Goal: Find contact information: Find contact information

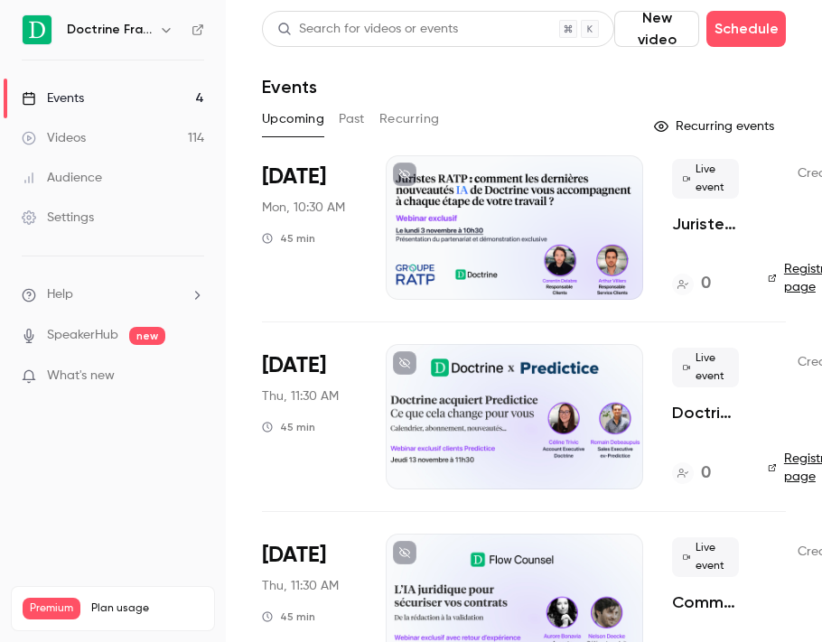
click at [161, 28] on icon "button" at bounding box center [166, 30] width 14 height 14
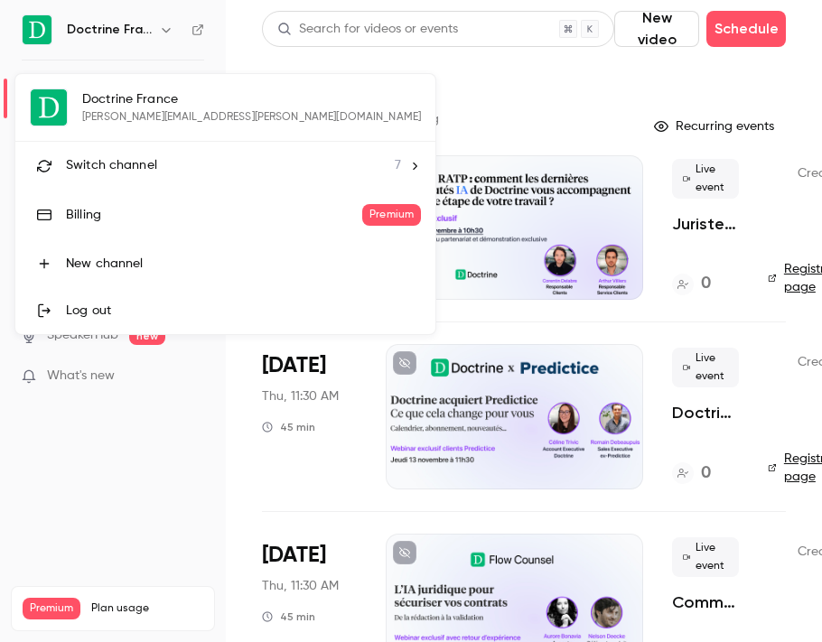
click at [114, 171] on span "Switch channel" at bounding box center [111, 165] width 91 height 19
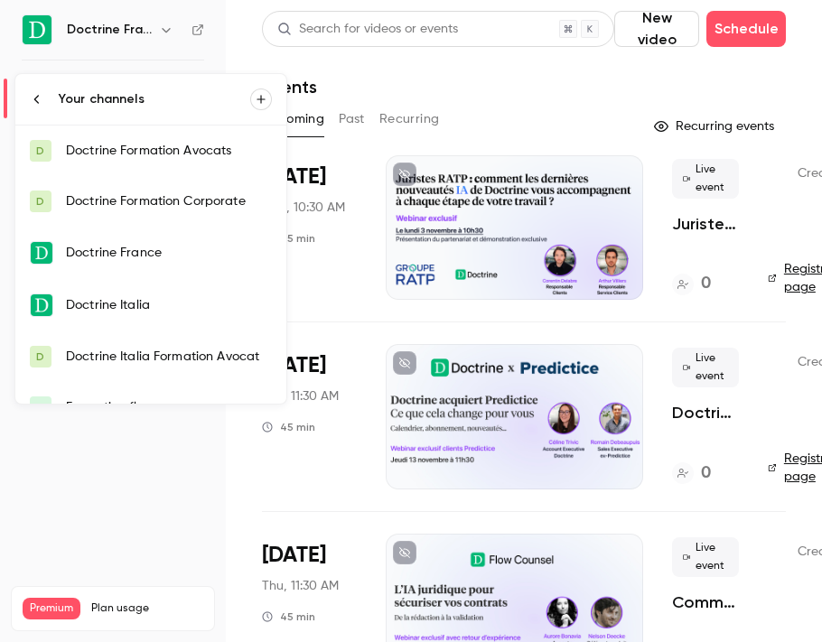
click at [117, 197] on div "Doctrine Formation Corporate" at bounding box center [169, 201] width 206 height 18
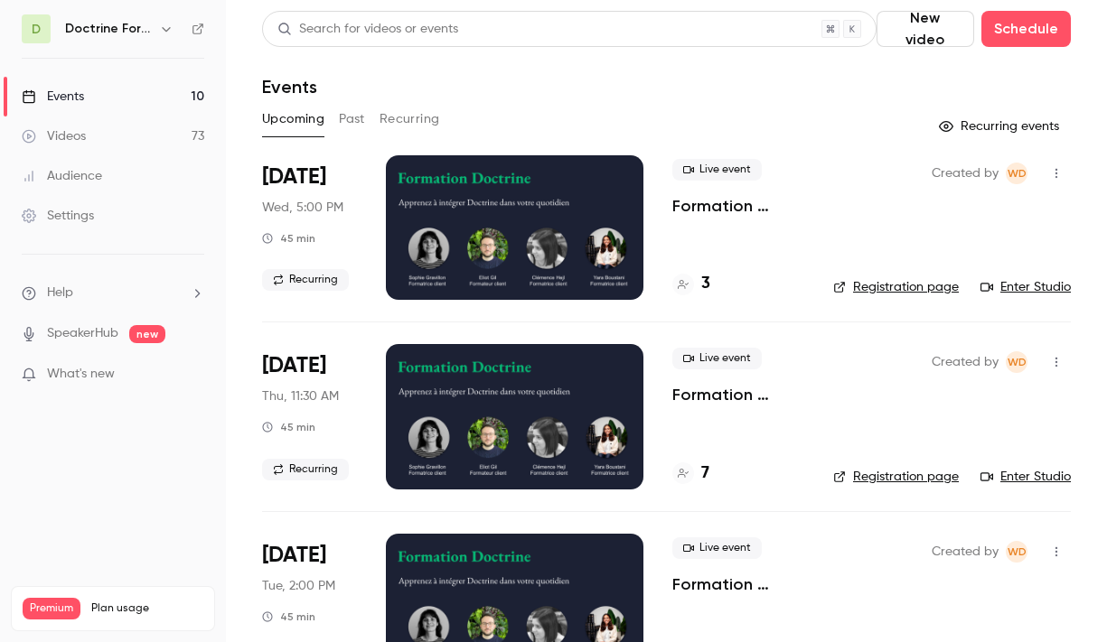
click at [821, 292] on link "Enter Studio" at bounding box center [1025, 287] width 90 height 18
click at [706, 285] on h4 "3" at bounding box center [705, 284] width 9 height 24
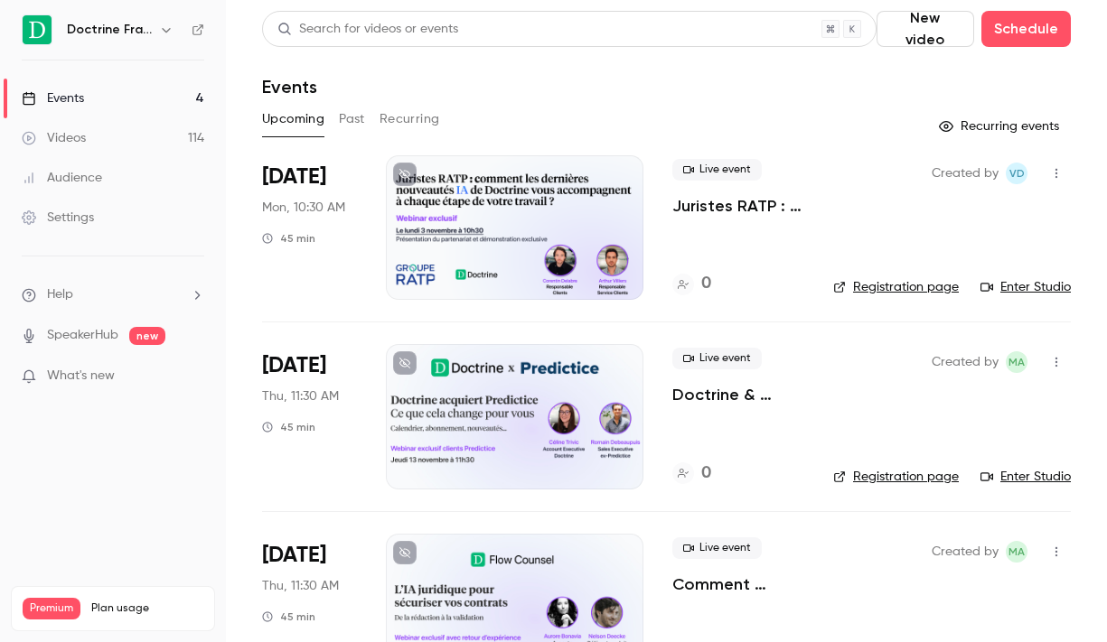
click at [156, 32] on button "button" at bounding box center [166, 30] width 22 height 22
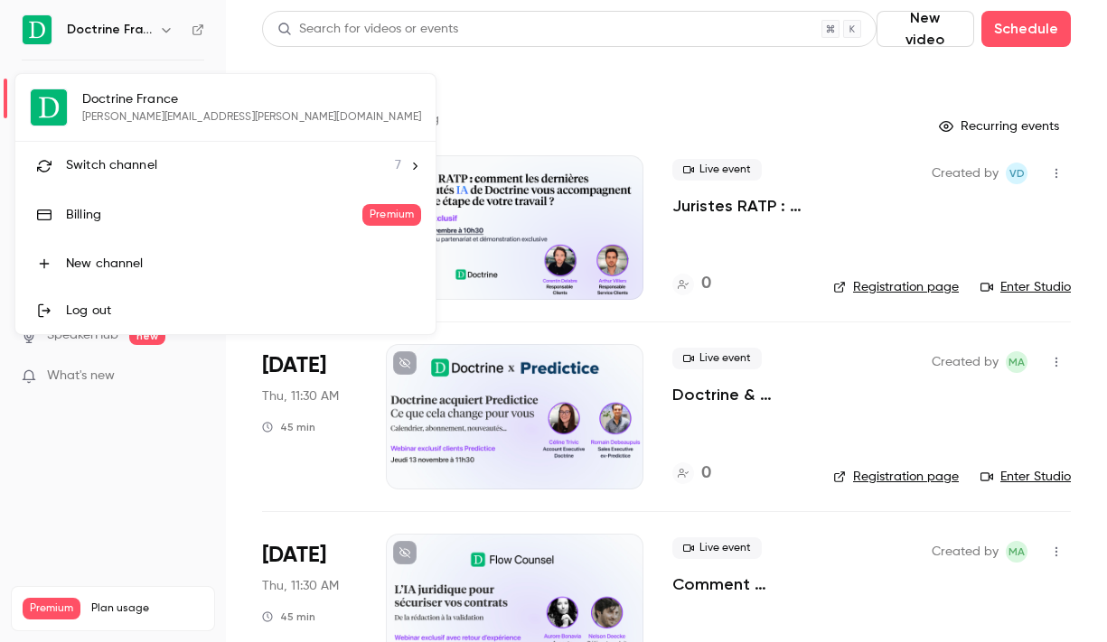
click at [138, 156] on span "Switch channel" at bounding box center [111, 165] width 91 height 19
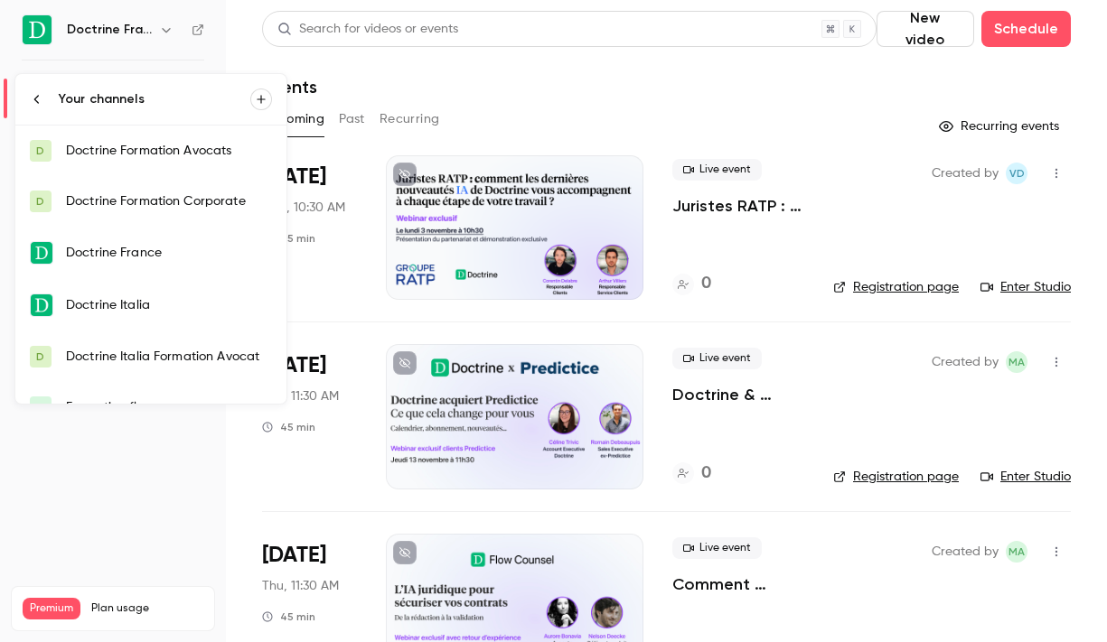
click at [142, 206] on div "Doctrine Formation Corporate" at bounding box center [169, 201] width 206 height 18
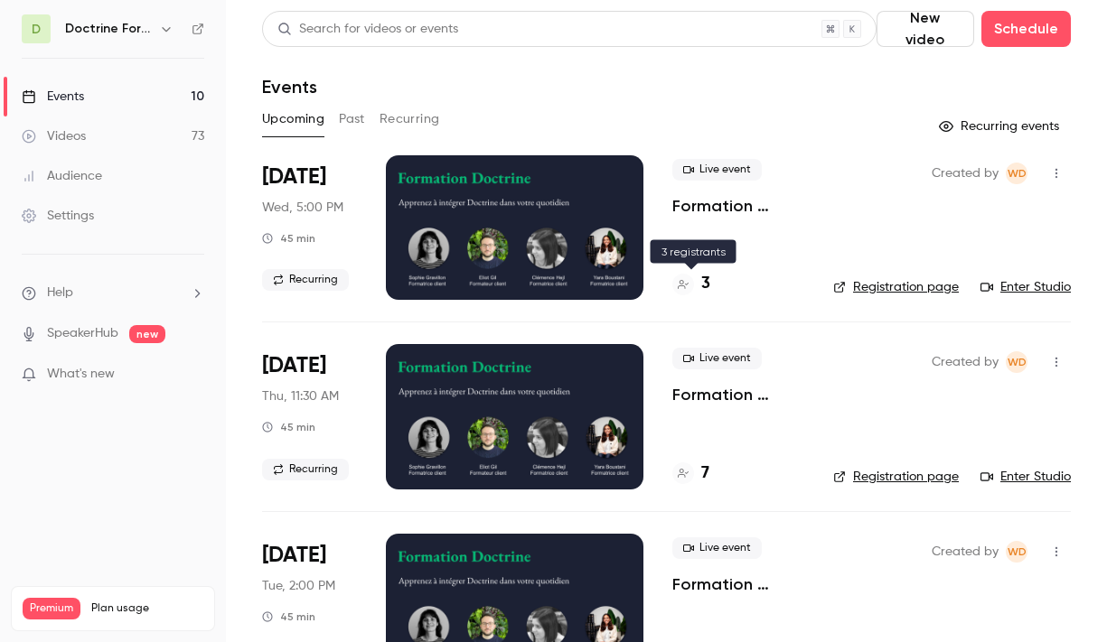
click at [706, 280] on h4 "3" at bounding box center [705, 284] width 9 height 24
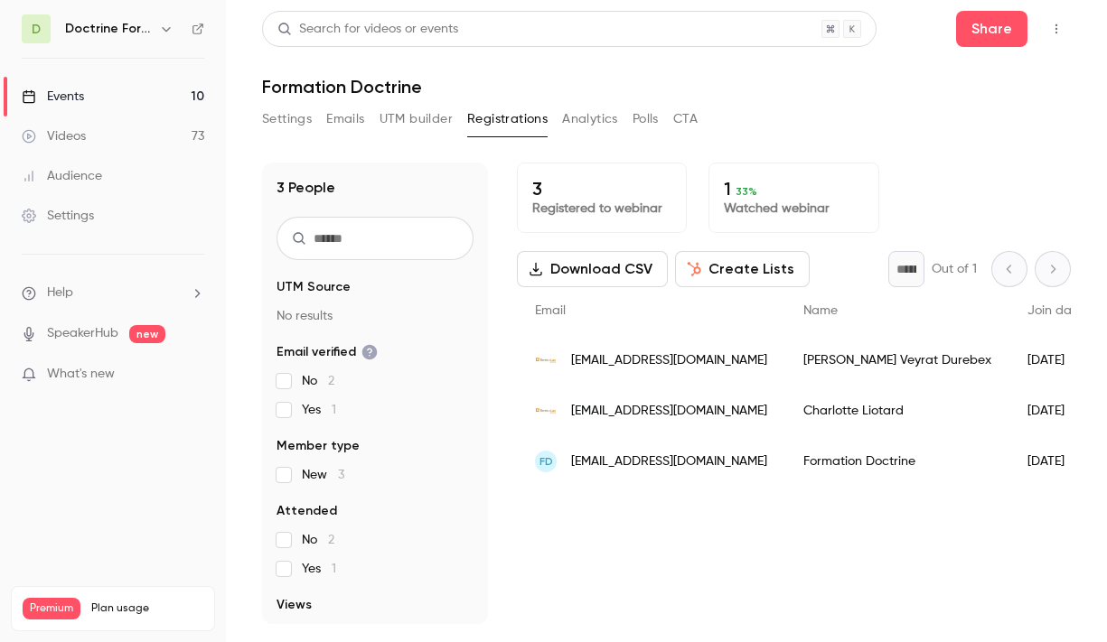
click at [678, 405] on span "[EMAIL_ADDRESS][DOMAIN_NAME]" at bounding box center [669, 411] width 196 height 19
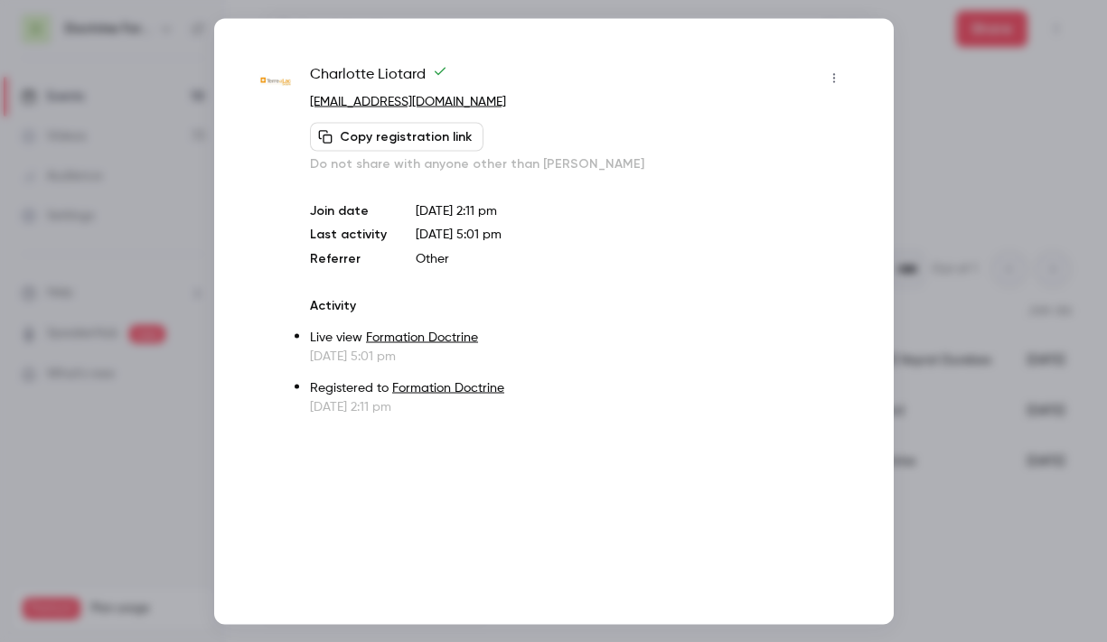
copy link "[EMAIL_ADDRESS][DOMAIN_NAME]"
